Goal: Find specific page/section: Find specific page/section

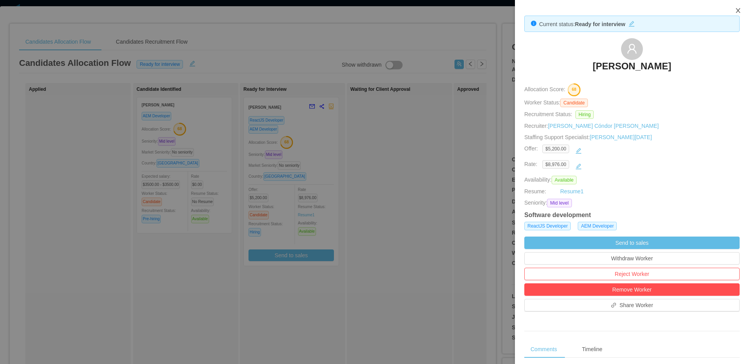
click at [735, 9] on icon "icon: close" at bounding box center [738, 10] width 6 height 6
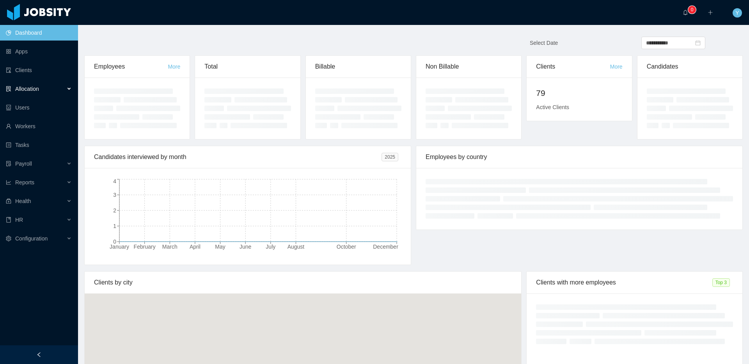
click at [25, 91] on span "Allocation" at bounding box center [27, 89] width 24 height 6
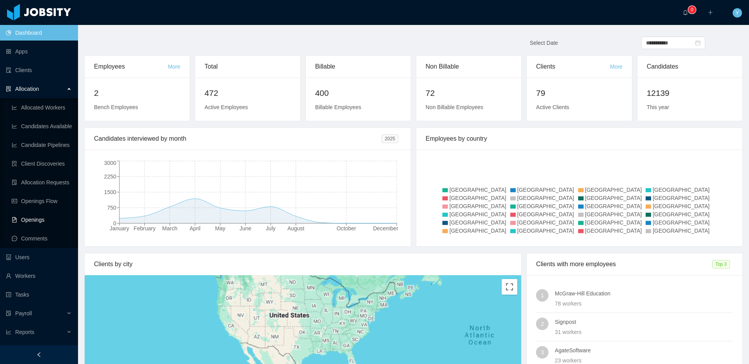
click at [37, 211] on ul "Allocated Workers Candidates Available Candidate Pipelines Client Discoveries A…" at bounding box center [39, 173] width 78 height 150
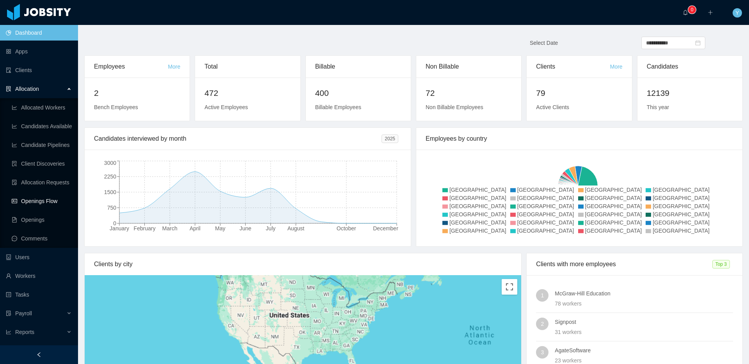
click at [41, 206] on link "Openings Flow" at bounding box center [42, 201] width 60 height 16
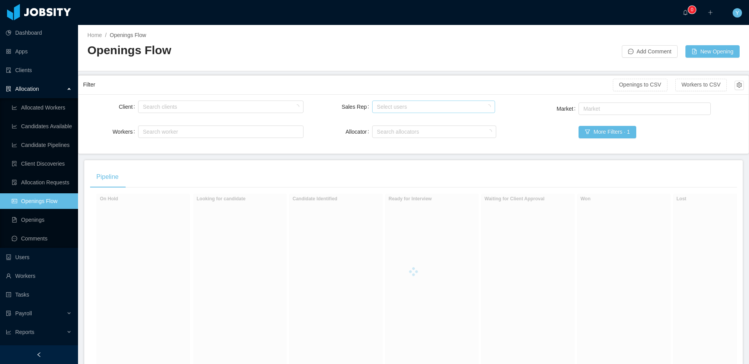
click at [390, 111] on div "Select users" at bounding box center [431, 107] width 115 height 12
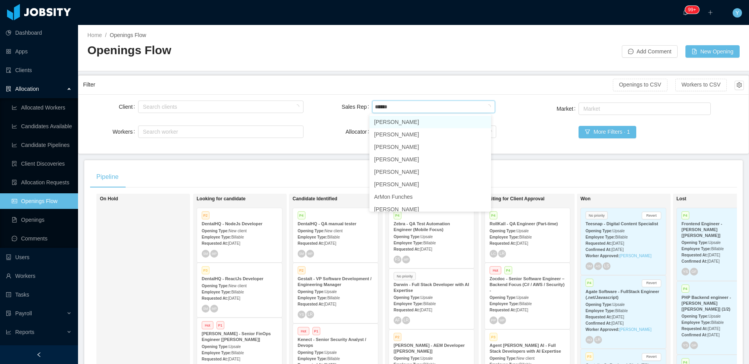
type input "*******"
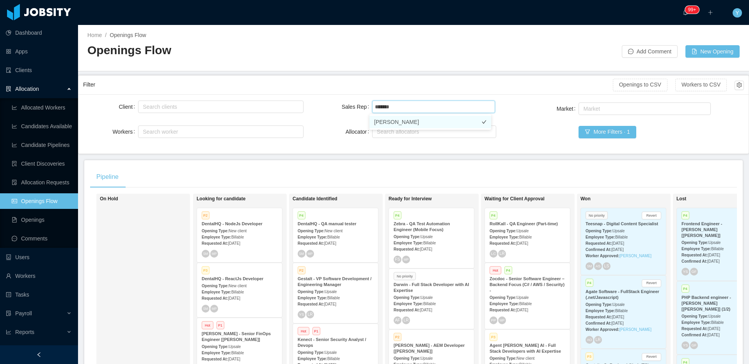
click at [384, 123] on li "[PERSON_NAME]" at bounding box center [430, 122] width 122 height 12
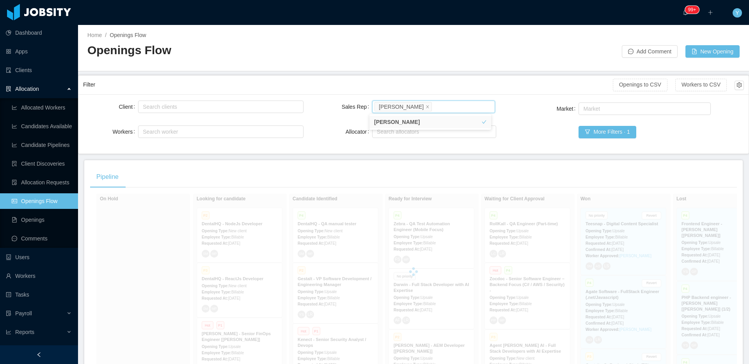
click at [341, 115] on div "Sales Rep Select users Yurguen Senger Allocator Search allocators" at bounding box center [413, 124] width 165 height 50
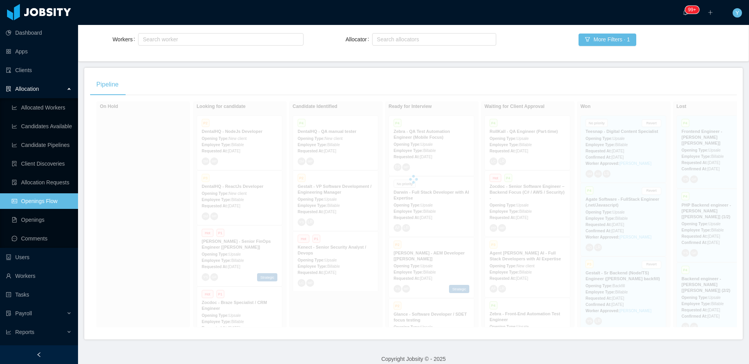
scroll to position [107, 0]
